Goal: Task Accomplishment & Management: Manage account settings

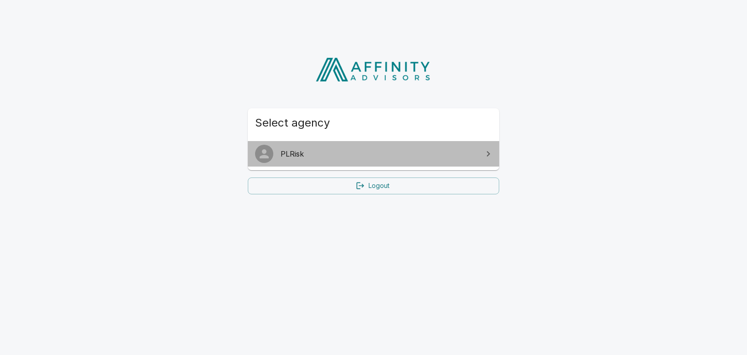
click at [365, 150] on span "PLRisk" at bounding box center [378, 153] width 197 height 11
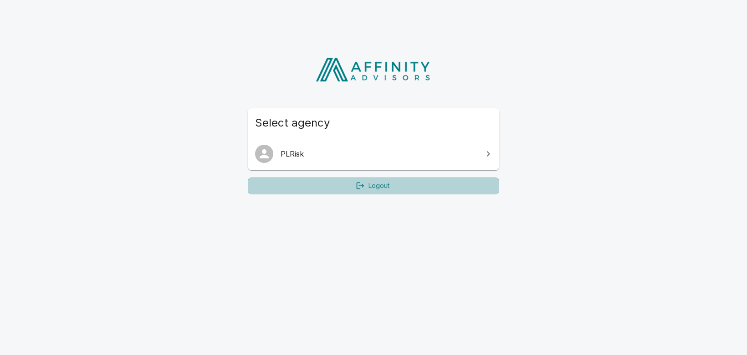
click at [389, 184] on link "Logout" at bounding box center [373, 186] width 251 height 17
